Goal: Information Seeking & Learning: Learn about a topic

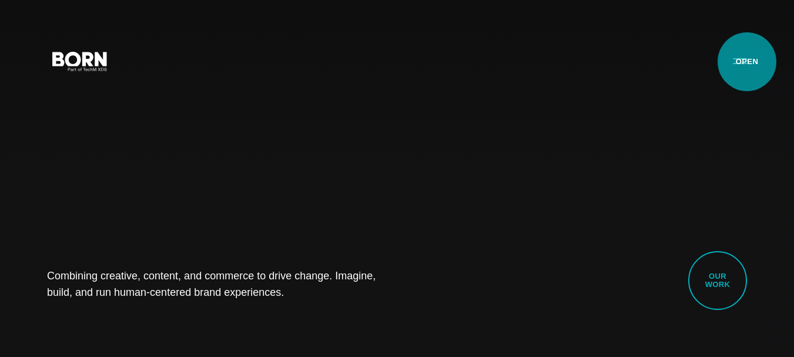
click at [746, 62] on button "Primary Menu" at bounding box center [740, 60] width 28 height 25
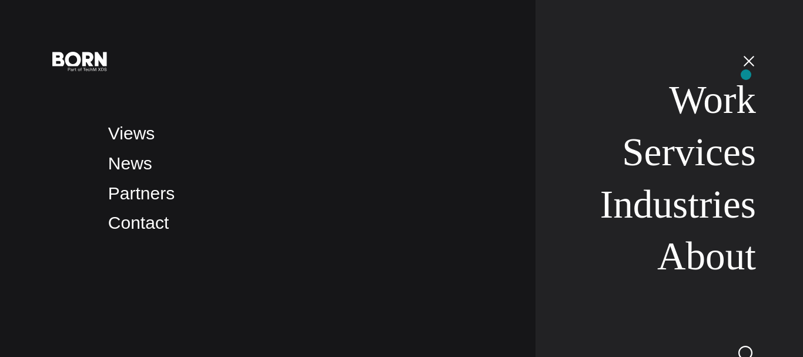
click at [746, 75] on nav "Work Services Industries About" at bounding box center [645, 178] width 220 height 357
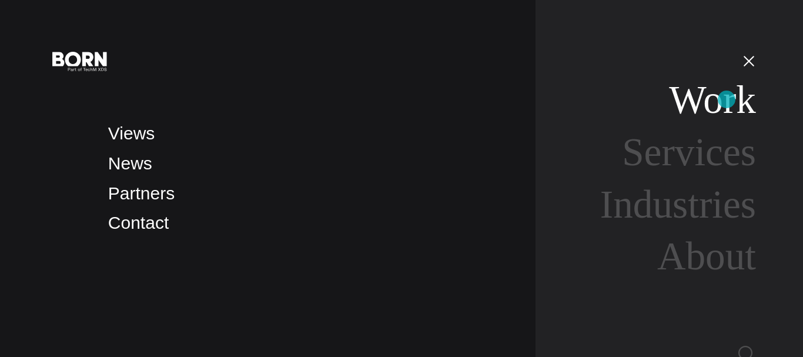
click at [726, 99] on link "Work" at bounding box center [712, 100] width 87 height 44
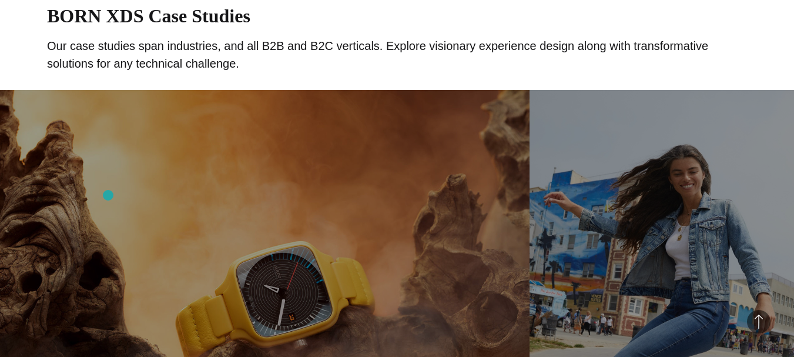
scroll to position [980, 0]
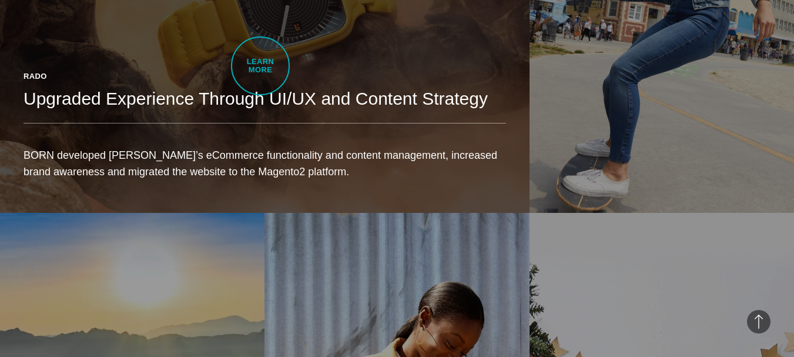
click at [260, 66] on link "Rado Upgraded Experience Through UI/UX and Content Strategy BORN developed Rado…" at bounding box center [264, 4] width 529 height 417
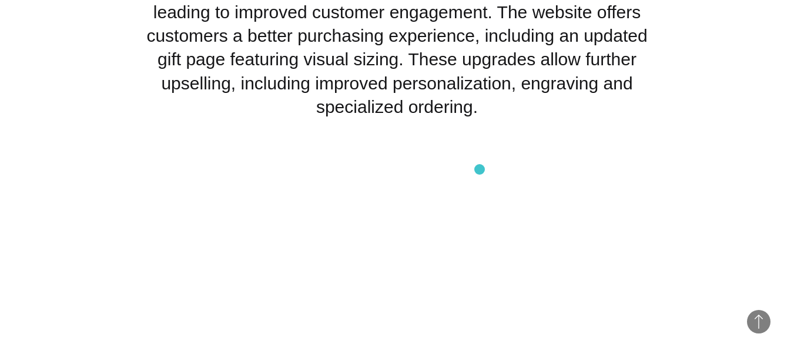
scroll to position [8618, 0]
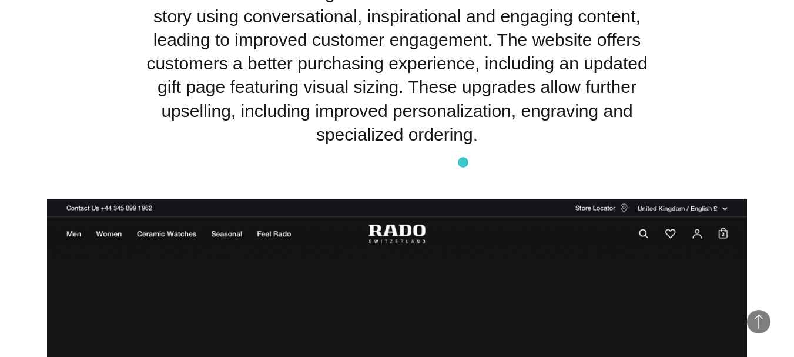
click at [462, 146] on p "BORN created a redesigned website for Rado that tells the brand story using con…" at bounding box center [397, 63] width 529 height 165
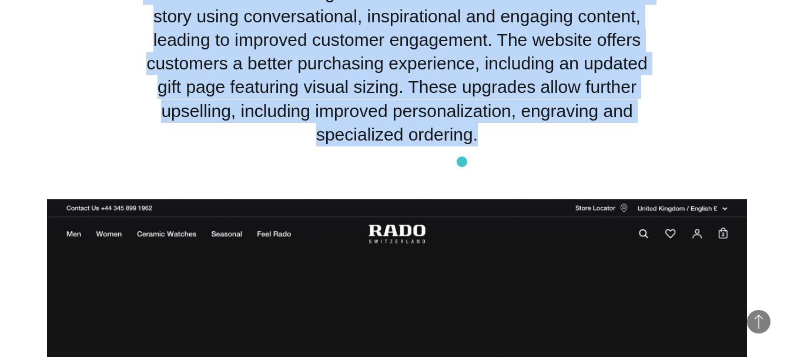
click at [462, 146] on p "BORN created a redesigned website for Rado that tells the brand story using con…" at bounding box center [397, 63] width 529 height 165
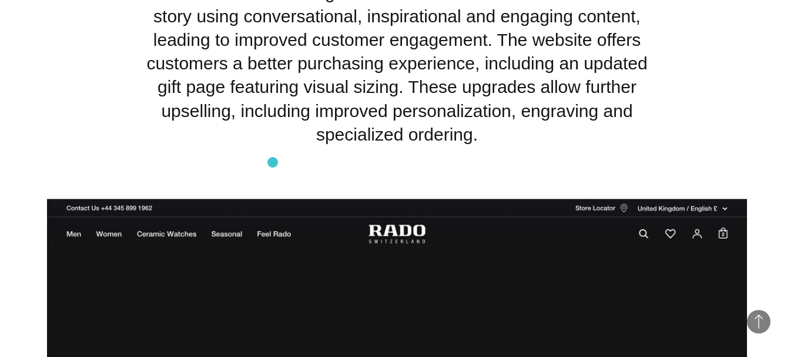
click at [273, 146] on p "BORN created a redesigned website for Rado that tells the brand story using con…" at bounding box center [397, 63] width 529 height 165
click at [340, 146] on p "BORN created a redesigned website for Rado that tells the brand story using con…" at bounding box center [397, 63] width 529 height 165
click at [45, 166] on section "OUTCOME BORN created a redesigned website for [PERSON_NAME] that tells the bran…" at bounding box center [397, 52] width 794 height 294
click at [375, 146] on p "BORN created a redesigned website for Rado that tells the brand story using con…" at bounding box center [397, 63] width 529 height 165
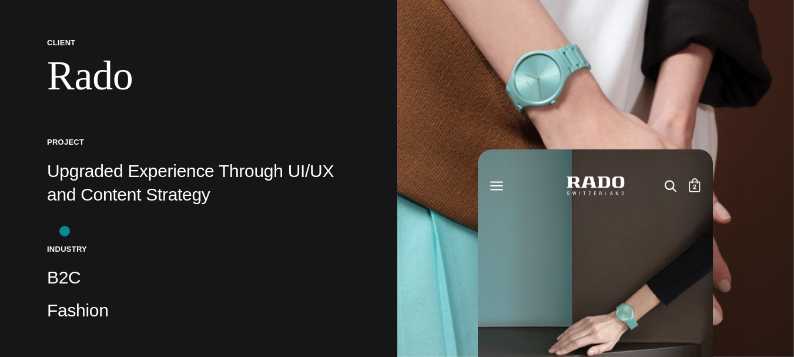
scroll to position [0, 0]
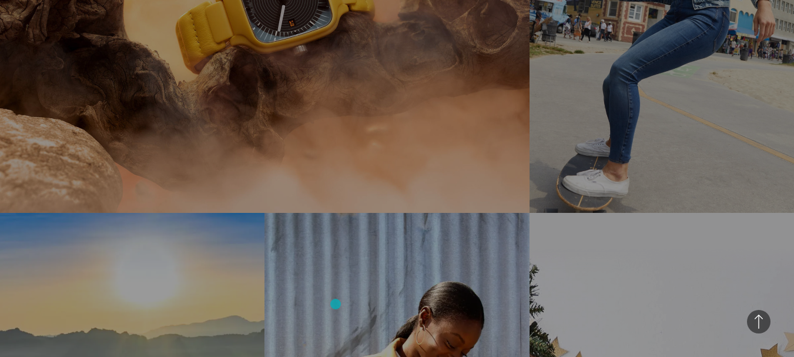
scroll to position [1273, 0]
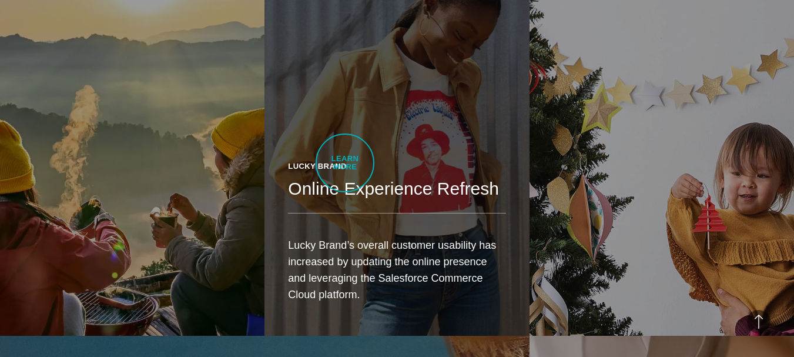
click at [345, 163] on div "Lucky Brand Online Experience Refresh Lucky Brand’s overall customer usability …" at bounding box center [396, 236] width 264 height 199
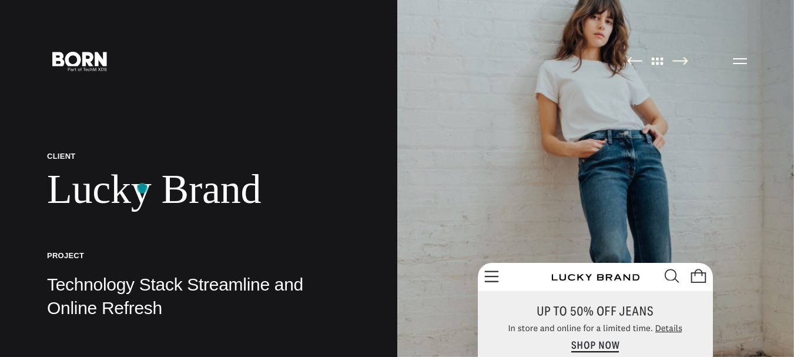
click at [142, 188] on h1 "Lucky Brand" at bounding box center [198, 189] width 303 height 48
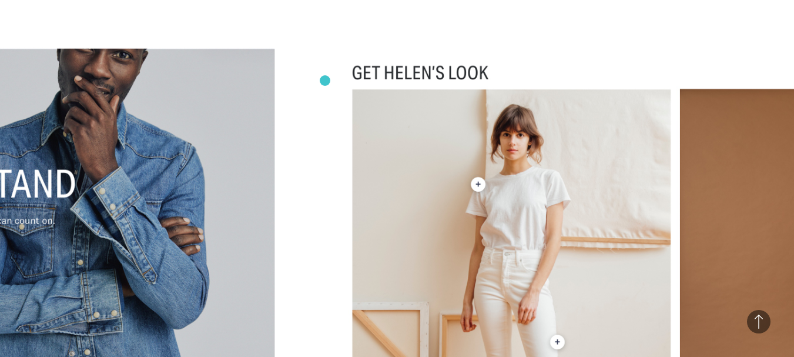
scroll to position [5386, 0]
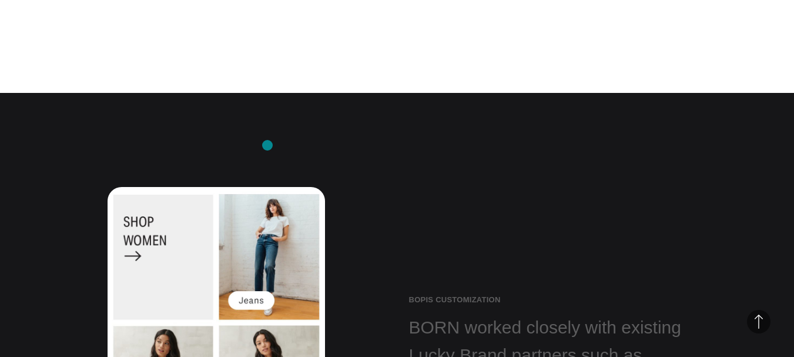
scroll to position [6562, 0]
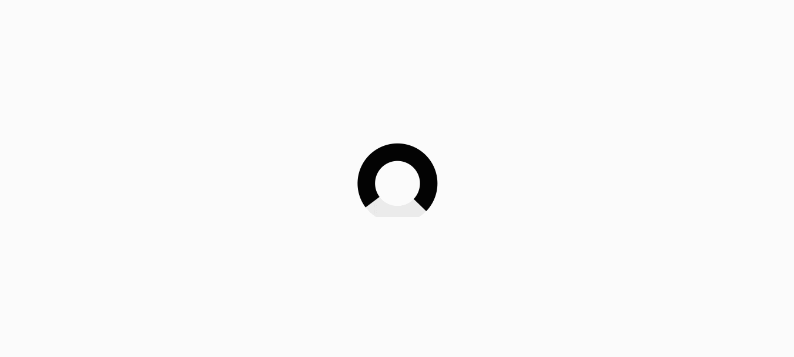
scroll to position [1273, 0]
